Goal: Use online tool/utility: Use online tool/utility

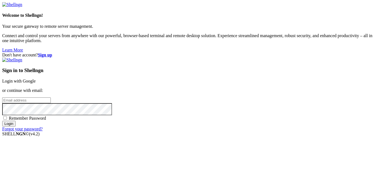
click at [51, 97] on input "email" at bounding box center [26, 100] width 49 height 6
type input "L"
click at [2, 121] on input "Login" at bounding box center [8, 124] width 13 height 6
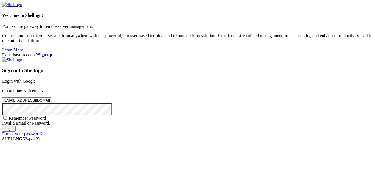
click at [2, 126] on input "Login" at bounding box center [8, 129] width 13 height 6
click at [51, 97] on input "[EMAIL_ADDRESS][DOMAIN_NAME]" at bounding box center [26, 100] width 49 height 6
type input "[EMAIL_ADDRESS][DOMAIN_NAME]"
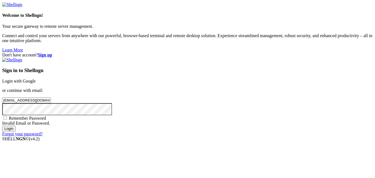
click at [2, 126] on input "Login" at bounding box center [8, 129] width 13 height 6
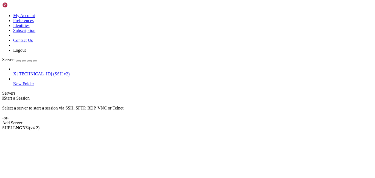
click at [26, 71] on span "[TECHNICAL_ID] (SSH v2)" at bounding box center [44, 73] width 52 height 5
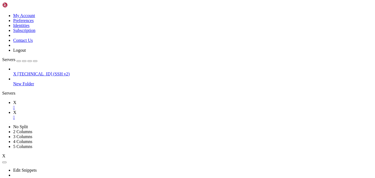
scroll to position [25, 0]
type input "/root"
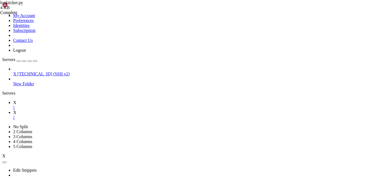
scroll to position [171, 0]
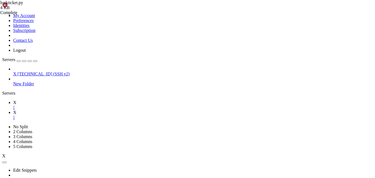
drag, startPoint x: 112, startPoint y: 88, endPoint x: 135, endPoint y: 87, distance: 23.4
paste textarea
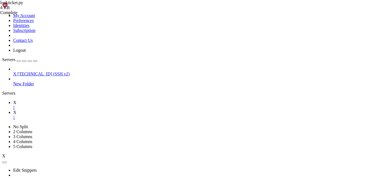
paste textarea
type textarea ""description_issue": "I would like to submit a support request, however I don't…"
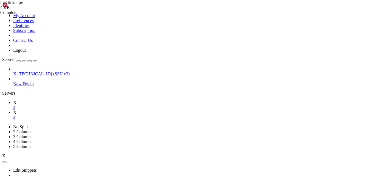
click at [78, 100] on link "X " at bounding box center [193, 105] width 360 height 10
click at [91, 110] on link "X " at bounding box center [193, 115] width 360 height 10
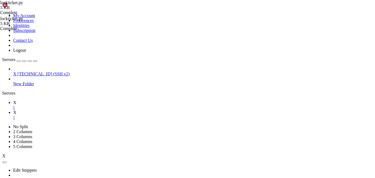
scroll to position [171, 0]
type textarea "import requests"
click at [77, 100] on link "X " at bounding box center [193, 105] width 360 height 10
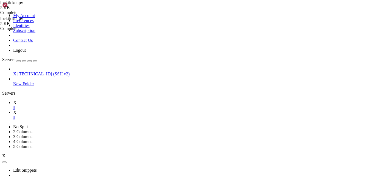
scroll to position [307, 0]
click at [93, 110] on link "X " at bounding box center [193, 115] width 360 height 10
click at [77, 100] on link "X " at bounding box center [193, 105] width 360 height 10
click at [95, 110] on link "X " at bounding box center [193, 115] width 360 height 10
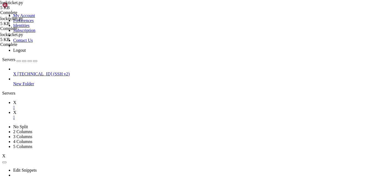
type textarea "import time"
type textarea "mport"
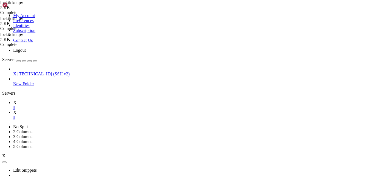
type textarea "import random"
click at [13, 100] on icon at bounding box center [13, 102] width 0 height 5
click at [91, 110] on link "X " at bounding box center [193, 115] width 360 height 10
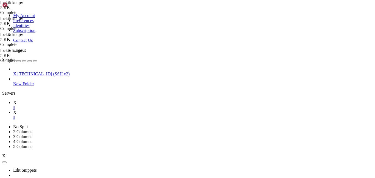
click at [76, 100] on link "X " at bounding box center [193, 105] width 360 height 10
click at [13, 110] on icon at bounding box center [13, 112] width 0 height 5
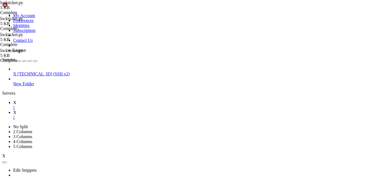
paste textarea
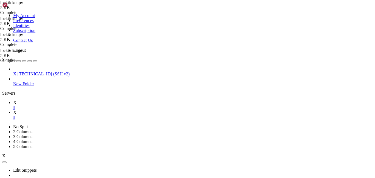
paste textarea "subcat_nam"
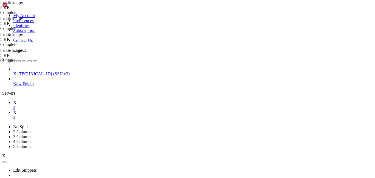
paste textarea "cat_value"
type textarea ""danhmuc": cat_value,#f"cat_{category_index+1}","
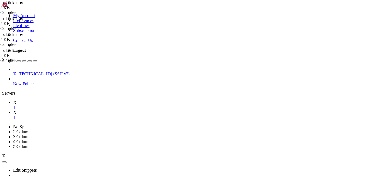
scroll to position [564, 0]
click at [75, 100] on link "X " at bounding box center [193, 105] width 360 height 10
click at [97, 110] on link "X " at bounding box center [193, 115] width 360 height 10
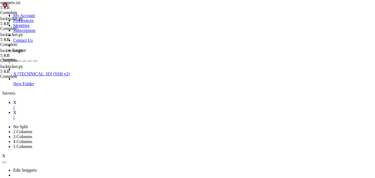
scroll to position [0, 88]
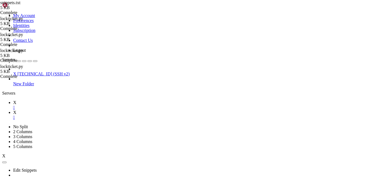
click at [71, 100] on link "X " at bounding box center [193, 105] width 360 height 10
click at [91, 110] on link "X " at bounding box center [193, 115] width 360 height 10
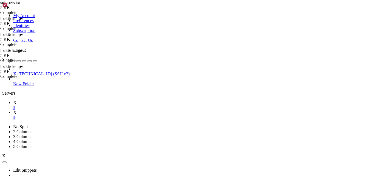
scroll to position [940, 0]
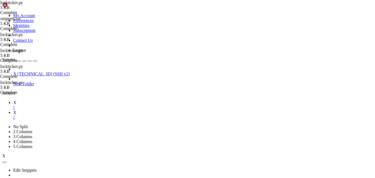
click at [72, 100] on link "X " at bounding box center [193, 105] width 360 height 10
click at [94, 110] on link "X " at bounding box center [193, 115] width 360 height 10
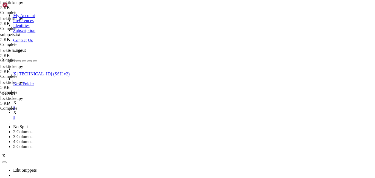
scroll to position [171, 0]
click at [13, 100] on icon at bounding box center [13, 102] width 0 height 5
click at [98, 110] on link "X " at bounding box center [193, 115] width 360 height 10
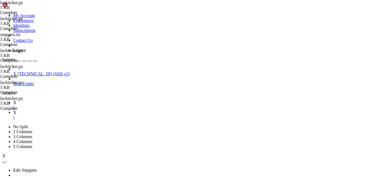
click at [16, 100] on span "X" at bounding box center [14, 102] width 3 height 5
click at [98, 110] on link "X " at bounding box center [193, 115] width 360 height 10
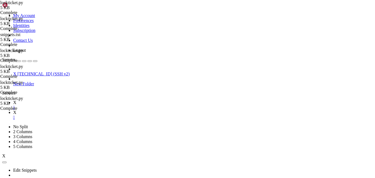
click at [84, 13] on div at bounding box center [187, 89] width 375 height 178
click at [13, 100] on icon at bounding box center [13, 102] width 0 height 5
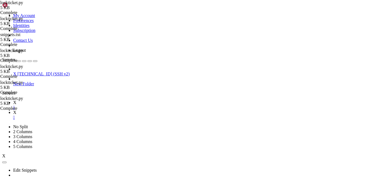
click at [16, 110] on span "X" at bounding box center [14, 112] width 3 height 5
click at [13, 100] on icon at bounding box center [13, 102] width 0 height 5
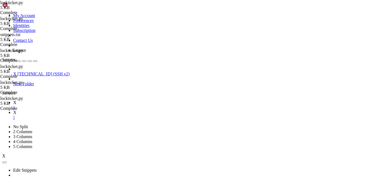
click at [97, 110] on link "X " at bounding box center [193, 115] width 360 height 10
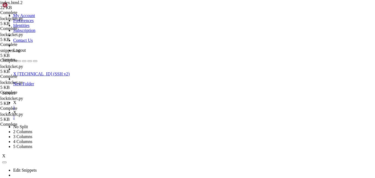
drag, startPoint x: 232, startPoint y: 144, endPoint x: 74, endPoint y: 85, distance: 168.9
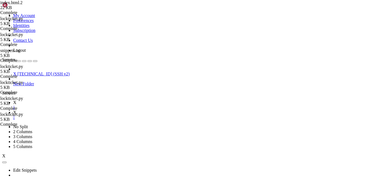
type textarea "<option value="account_ownership">[PERSON_NAME] bị hack hoặc không thể đăng nhậ…"
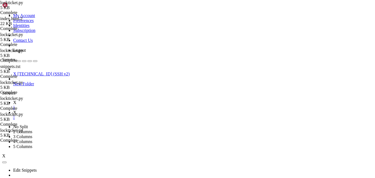
scroll to position [78, 0]
type textarea "]"
type textarea "# <option value="account_ownership">[PERSON_NAME] bị hack hoặc không thể đăng n…"
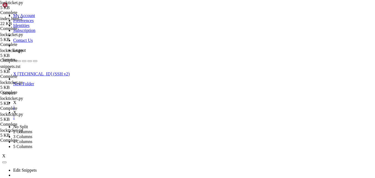
scroll to position [0, 4]
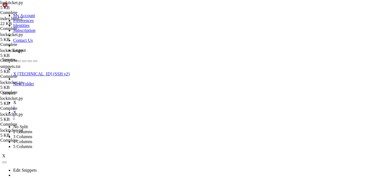
scroll to position [0, 2]
type textarea "]"
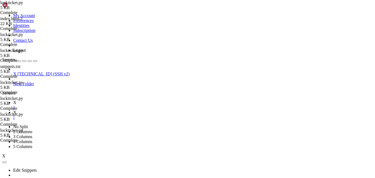
scroll to position [0, 12]
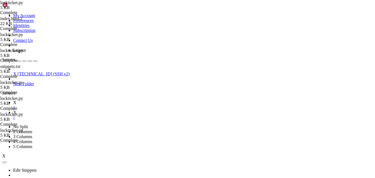
scroll to position [119, 0]
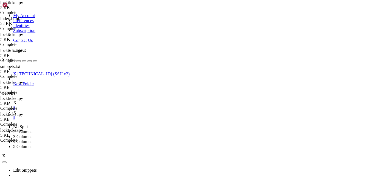
scroll to position [0, 7]
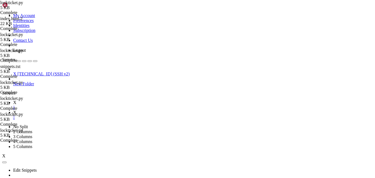
paste textarea "safety_queue_ticket"
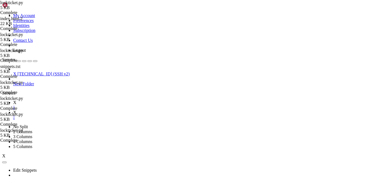
scroll to position [0, 1]
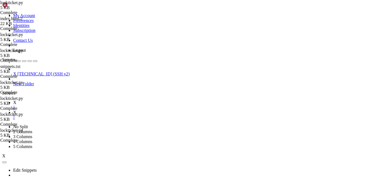
paste textarea "contest"
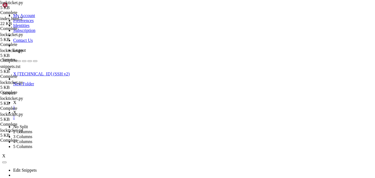
scroll to position [0, 2]
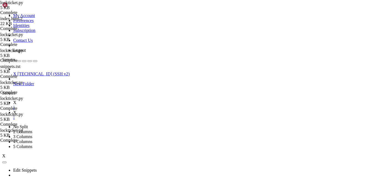
paste textarea "technical_support"
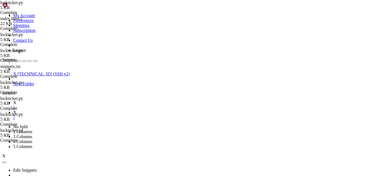
paste textarea "top_deleteacct"
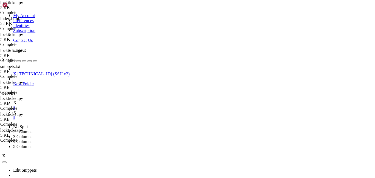
scroll to position [0, 1]
paste textarea "top_privacy"
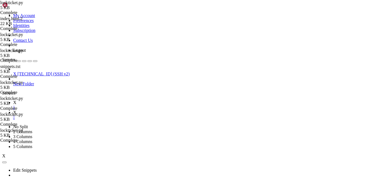
paste textarea "top_privacy""
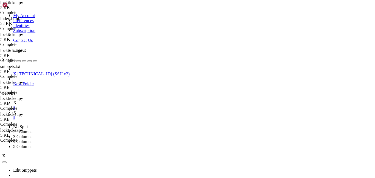
paste textarea "top_ads"
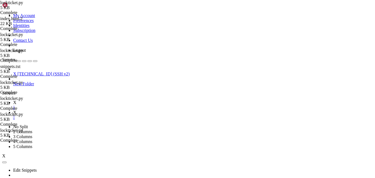
scroll to position [0, 2]
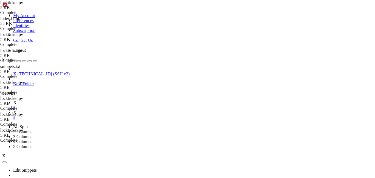
type textarea "for i, subcats in enumerate(categories.items):"
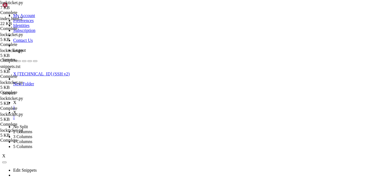
drag, startPoint x: 93, startPoint y: 150, endPoint x: 183, endPoint y: 177, distance: 94.0
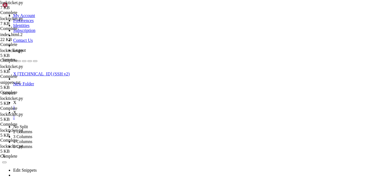
type textarea ""confirmPolicy": "on","
